Goal: Task Accomplishment & Management: Manage account settings

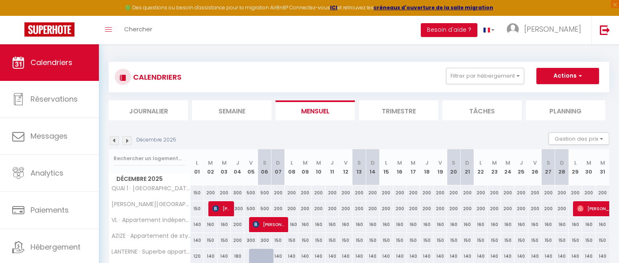
drag, startPoint x: 0, startPoint y: 0, endPoint x: 116, endPoint y: 140, distance: 181.3
click at [116, 140] on img at bounding box center [114, 140] width 9 height 9
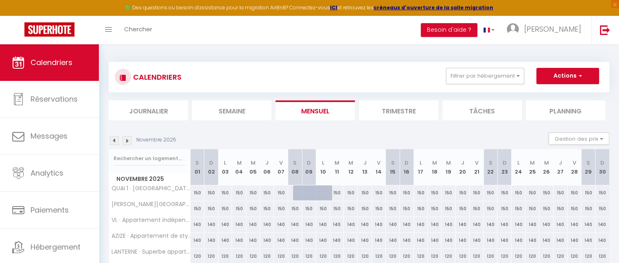
click at [114, 141] on img at bounding box center [114, 140] width 9 height 9
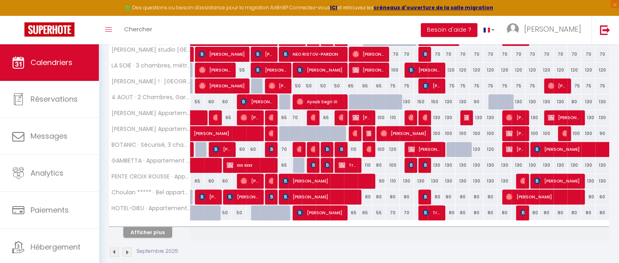
scroll to position [291, 0]
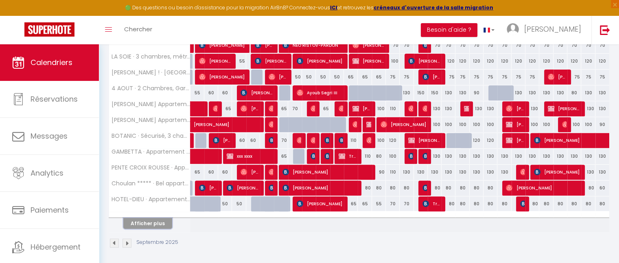
click at [149, 223] on button "Afficher plus" at bounding box center [147, 223] width 49 height 11
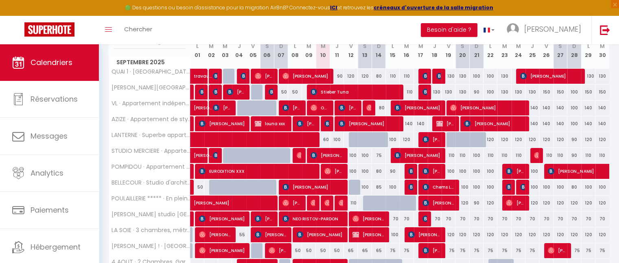
scroll to position [123, 0]
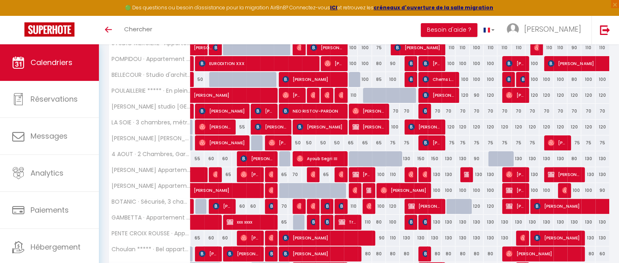
scroll to position [224, 0]
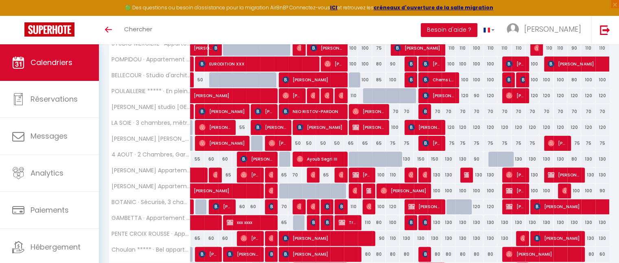
click at [353, 207] on div "110" at bounding box center [351, 206] width 14 height 15
type input "110"
type input "Ven 12 Septembre 2025"
type input "Sam 13 Septembre 2025"
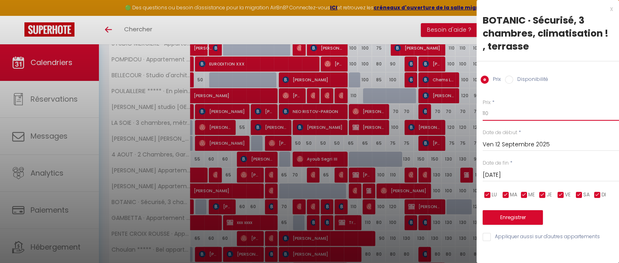
click at [501, 116] on input "110" at bounding box center [551, 113] width 136 height 15
type input "100"
click at [516, 213] on button "Enregistrer" at bounding box center [513, 217] width 60 height 15
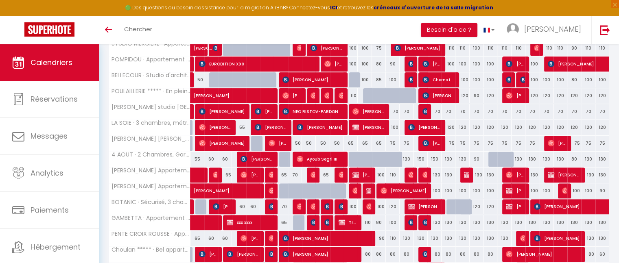
scroll to position [0, 0]
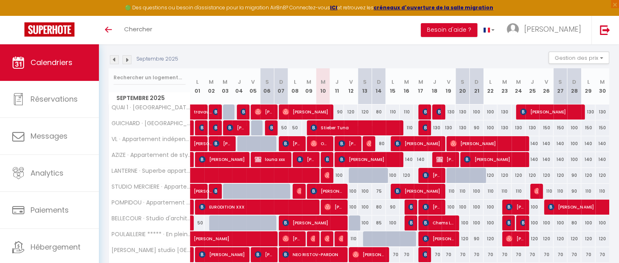
scroll to position [98, 0]
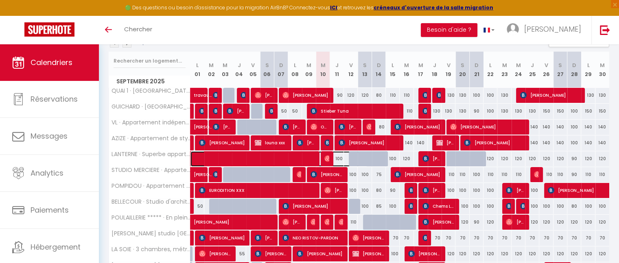
click at [341, 158] on span at bounding box center [283, 158] width 169 height 15
select select "OK"
select select "0"
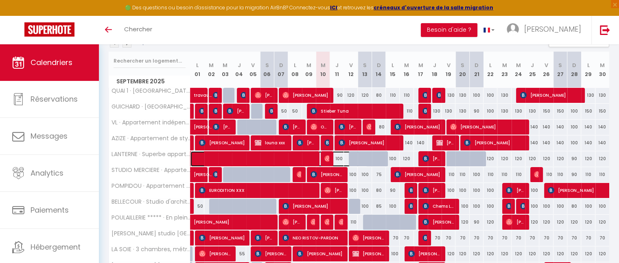
select select "1"
select select
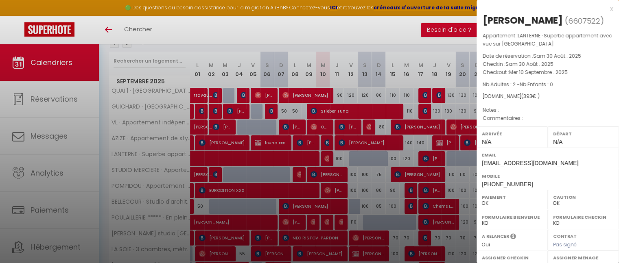
click at [602, 11] on div "x" at bounding box center [545, 9] width 136 height 10
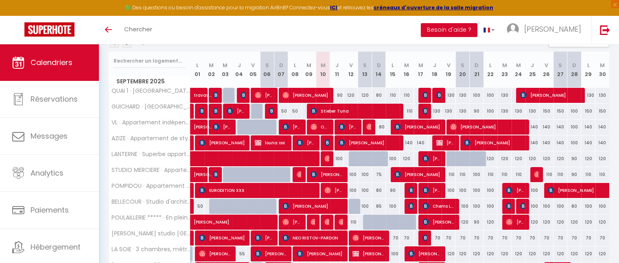
click at [546, 158] on div "120" at bounding box center [546, 158] width 14 height 15
type input "120"
type input "Ven 26 Septembre 2025"
type input "Sam 27 Septembre 2025"
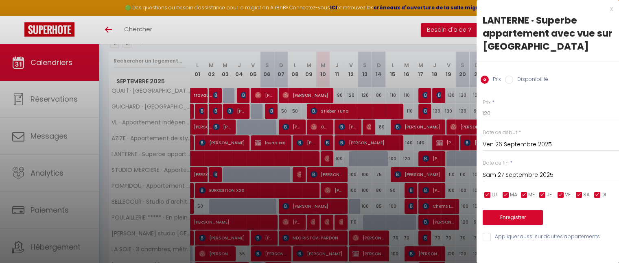
click at [501, 143] on input "Ven 26 Septembre 2025" at bounding box center [551, 145] width 136 height 11
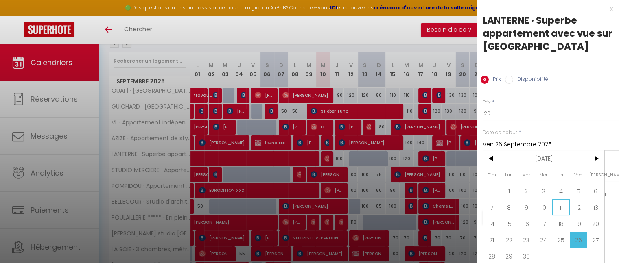
click at [557, 208] on span "11" at bounding box center [561, 207] width 18 height 16
type input "Jeu 11 Septembre 2025"
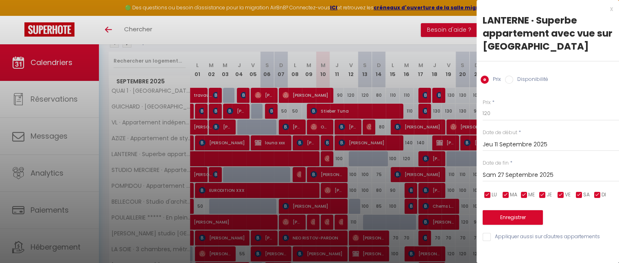
click at [515, 178] on input "Sam 27 Septembre 2025" at bounding box center [551, 175] width 136 height 11
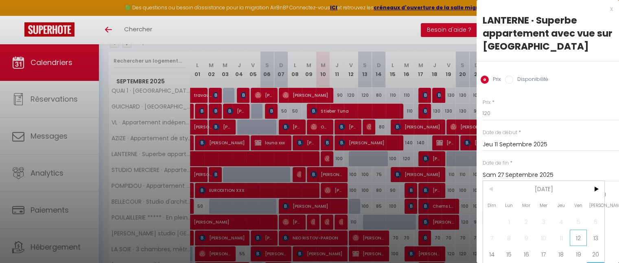
click at [580, 237] on span "12" at bounding box center [579, 238] width 18 height 16
type input "Ven 12 Septembre 2025"
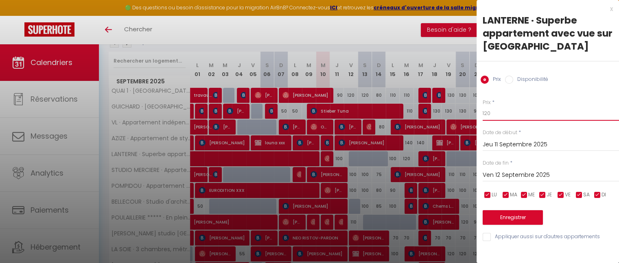
click at [498, 114] on input "120" at bounding box center [551, 113] width 136 height 15
type input "1"
type input "90"
click at [516, 213] on button "Enregistrer" at bounding box center [513, 217] width 60 height 15
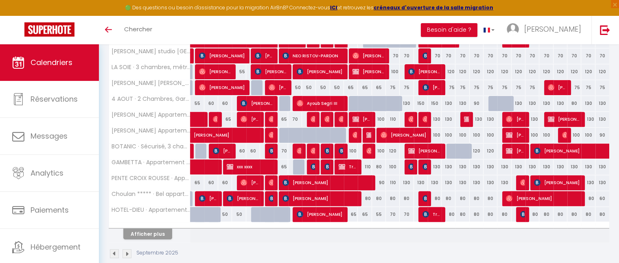
scroll to position [286, 0]
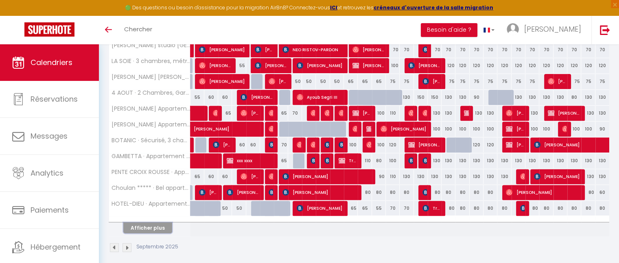
click at [158, 230] on button "Afficher plus" at bounding box center [147, 228] width 49 height 11
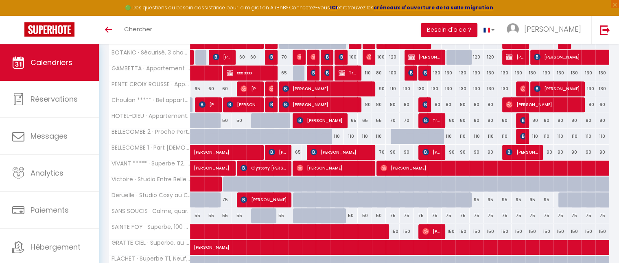
scroll to position [375, 0]
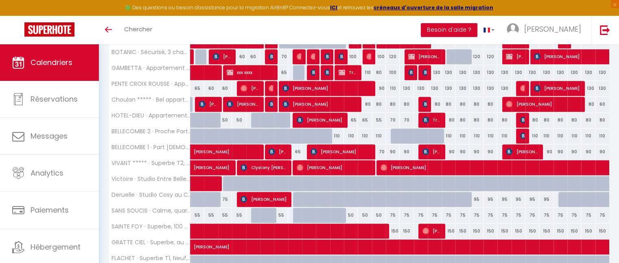
click at [337, 133] on div "110" at bounding box center [337, 136] width 14 height 15
type input "110"
type input "Jeu 11 Septembre 2025"
type input "Ven 12 Septembre 2025"
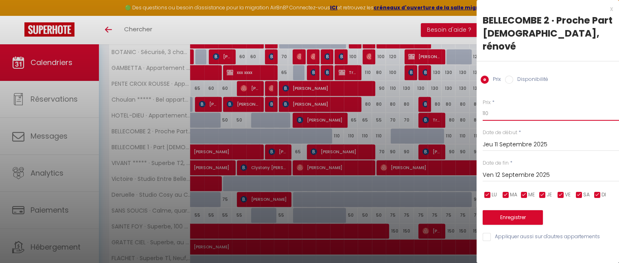
click at [500, 106] on input "110" at bounding box center [551, 113] width 136 height 15
type input "1"
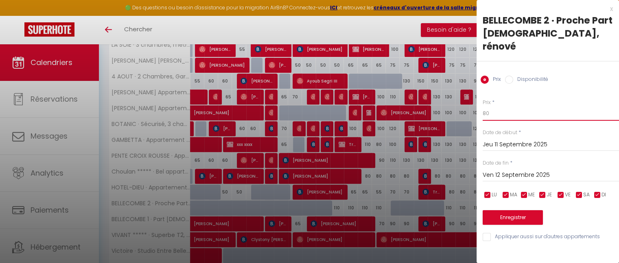
scroll to position [317, 0]
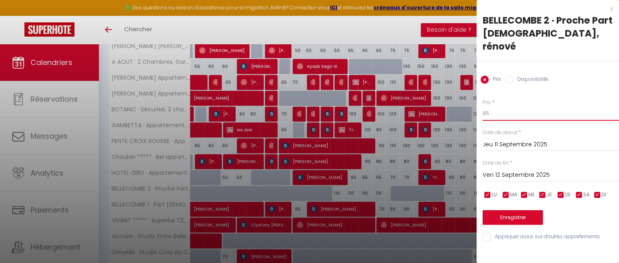
type input "85"
click at [521, 210] on button "Enregistrer" at bounding box center [513, 217] width 60 height 15
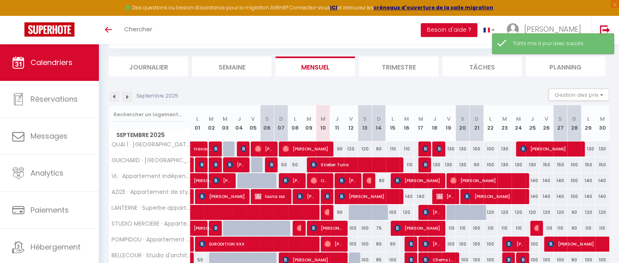
scroll to position [291, 0]
